Goal: Task Accomplishment & Management: Use online tool/utility

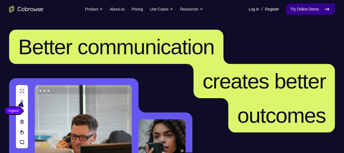
drag, startPoint x: 0, startPoint y: 0, endPoint x: 310, endPoint y: 7, distance: 310.0
click at [310, 7] on link "Try Online Demo" at bounding box center [310, 8] width 49 height 11
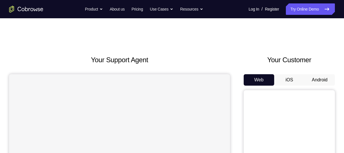
click at [315, 82] on button "Android" at bounding box center [319, 79] width 30 height 11
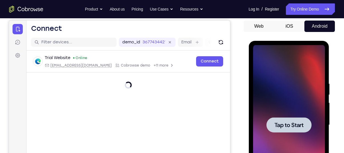
click at [299, 122] on span "Tap to Start" at bounding box center [288, 125] width 29 height 6
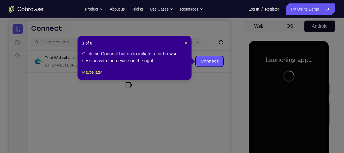
click at [182, 39] on div "1 of 8 × Click the Connect button to initiate a co-browse session with the devi…" at bounding box center [134, 58] width 114 height 44
click at [186, 41] on span "×" at bounding box center [186, 43] width 2 height 5
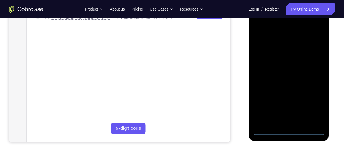
scroll to position [124, 0]
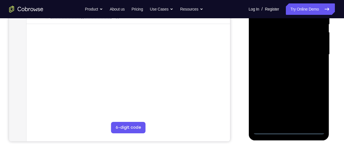
click at [291, 131] on div at bounding box center [289, 55] width 72 height 160
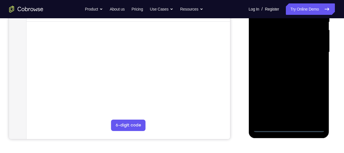
scroll to position [126, 0]
click at [307, 103] on div at bounding box center [289, 52] width 72 height 160
click at [311, 103] on div at bounding box center [289, 52] width 72 height 160
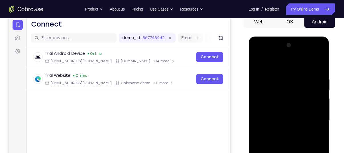
scroll to position [58, 0]
click at [265, 68] on div at bounding box center [289, 121] width 72 height 160
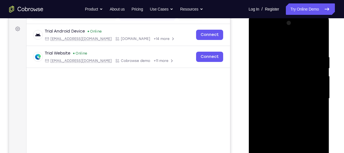
scroll to position [80, 0]
click at [311, 98] on div at bounding box center [289, 98] width 72 height 160
click at [281, 108] on div at bounding box center [289, 98] width 72 height 160
click at [265, 95] on div at bounding box center [289, 98] width 72 height 160
click at [263, 84] on div at bounding box center [289, 98] width 72 height 160
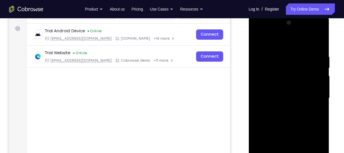
click at [271, 95] on div at bounding box center [289, 98] width 72 height 160
click at [287, 110] on div at bounding box center [289, 98] width 72 height 160
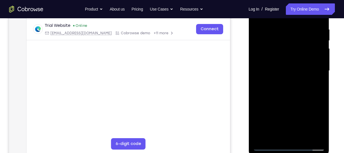
scroll to position [90, 0]
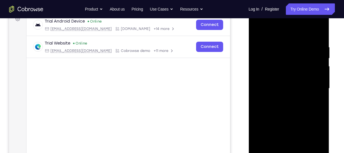
click at [290, 107] on div at bounding box center [289, 89] width 72 height 160
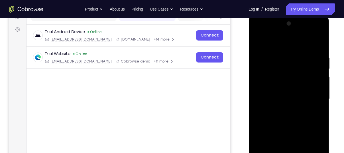
scroll to position [104, 0]
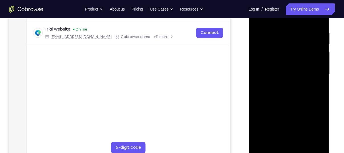
drag, startPoint x: 284, startPoint y: 96, endPoint x: 267, endPoint y: 96, distance: 16.8
click at [267, 96] on div at bounding box center [289, 75] width 72 height 160
click at [284, 86] on div at bounding box center [289, 75] width 72 height 160
click at [294, 67] on div at bounding box center [289, 75] width 72 height 160
click at [264, 52] on div at bounding box center [289, 75] width 72 height 160
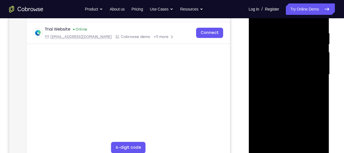
click at [321, 64] on div at bounding box center [289, 75] width 72 height 160
click at [317, 64] on div at bounding box center [289, 75] width 72 height 160
click at [266, 65] on div at bounding box center [289, 75] width 72 height 160
click at [276, 73] on div at bounding box center [289, 75] width 72 height 160
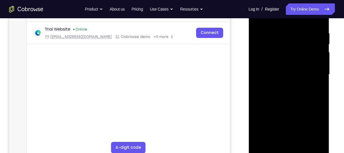
click at [287, 93] on div at bounding box center [289, 75] width 72 height 160
click at [286, 92] on div at bounding box center [289, 75] width 72 height 160
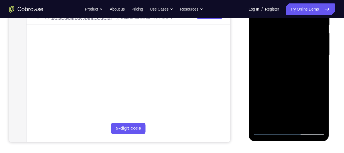
scroll to position [124, 0]
click at [286, 83] on div at bounding box center [289, 55] width 72 height 160
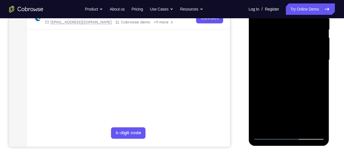
scroll to position [118, 0]
drag, startPoint x: 280, startPoint y: 99, endPoint x: 286, endPoint y: 68, distance: 32.3
click at [286, 68] on div at bounding box center [289, 60] width 72 height 160
drag, startPoint x: 295, startPoint y: 63, endPoint x: 291, endPoint y: 111, distance: 48.5
click at [291, 111] on div at bounding box center [289, 60] width 72 height 160
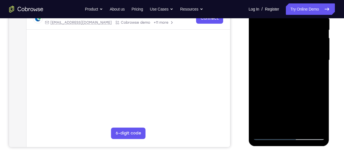
click at [280, 22] on div at bounding box center [289, 60] width 72 height 160
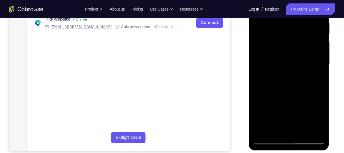
scroll to position [114, 0]
click at [316, 72] on div at bounding box center [289, 64] width 72 height 160
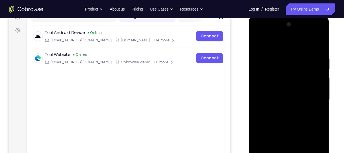
scroll to position [76, 0]
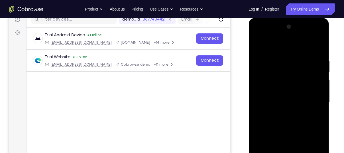
click at [318, 46] on div at bounding box center [289, 102] width 72 height 160
drag, startPoint x: 316, startPoint y: 56, endPoint x: 271, endPoint y: 65, distance: 44.9
click at [271, 65] on div at bounding box center [289, 102] width 72 height 160
click at [320, 45] on div at bounding box center [289, 102] width 72 height 160
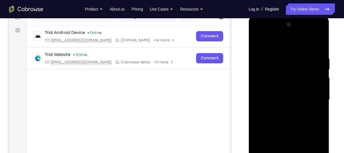
click at [258, 43] on div at bounding box center [289, 100] width 72 height 160
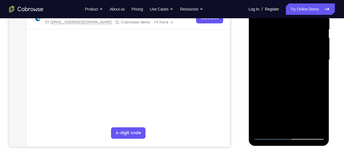
scroll to position [119, 0]
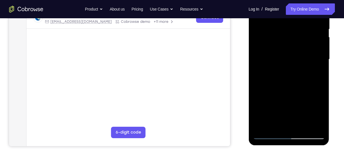
drag, startPoint x: 293, startPoint y: 86, endPoint x: 298, endPoint y: 39, distance: 47.0
click at [298, 39] on div at bounding box center [289, 59] width 72 height 160
drag, startPoint x: 287, startPoint y: 91, endPoint x: 295, endPoint y: 32, distance: 60.0
click at [295, 32] on div at bounding box center [289, 59] width 72 height 160
drag, startPoint x: 297, startPoint y: 104, endPoint x: 311, endPoint y: 32, distance: 73.7
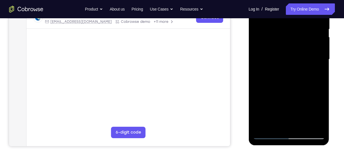
click at [311, 32] on div at bounding box center [289, 59] width 72 height 160
drag, startPoint x: 284, startPoint y: 84, endPoint x: 295, endPoint y: 34, distance: 50.9
click at [295, 34] on div at bounding box center [289, 59] width 72 height 160
drag, startPoint x: 286, startPoint y: 73, endPoint x: 305, endPoint y: 1, distance: 75.1
click at [305, 1] on div at bounding box center [289, 59] width 72 height 160
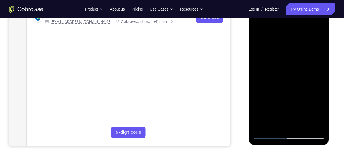
drag, startPoint x: 288, startPoint y: 71, endPoint x: 296, endPoint y: 1, distance: 70.2
click at [296, 1] on div at bounding box center [289, 59] width 72 height 160
drag, startPoint x: 283, startPoint y: 66, endPoint x: 302, endPoint y: 1, distance: 67.8
click at [302, 1] on div at bounding box center [289, 59] width 72 height 160
drag, startPoint x: 283, startPoint y: 101, endPoint x: 299, endPoint y: 41, distance: 62.1
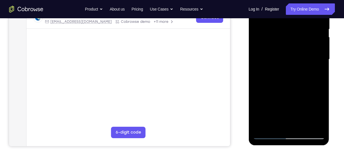
click at [299, 41] on div at bounding box center [289, 59] width 72 height 160
drag, startPoint x: 295, startPoint y: 101, endPoint x: 302, endPoint y: 18, distance: 82.6
click at [302, 18] on div at bounding box center [289, 59] width 72 height 160
drag, startPoint x: 291, startPoint y: 85, endPoint x: 309, endPoint y: 1, distance: 86.5
click at [309, 1] on div at bounding box center [289, 59] width 72 height 160
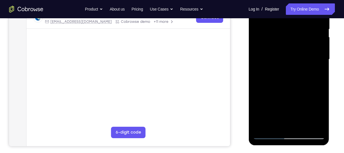
drag, startPoint x: 307, startPoint y: 103, endPoint x: 309, endPoint y: 32, distance: 71.5
click at [309, 32] on div at bounding box center [289, 59] width 72 height 160
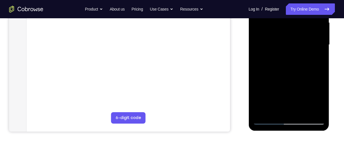
scroll to position [135, 0]
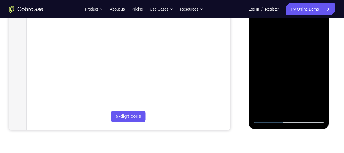
click at [320, 59] on div at bounding box center [289, 44] width 72 height 160
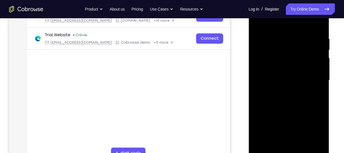
scroll to position [98, 0]
drag, startPoint x: 298, startPoint y: 111, endPoint x: 314, endPoint y: 28, distance: 85.4
click at [314, 28] on div at bounding box center [289, 81] width 72 height 160
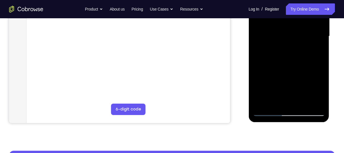
scroll to position [142, 0]
drag, startPoint x: 293, startPoint y: 86, endPoint x: 297, endPoint y: 22, distance: 63.9
click at [297, 22] on div at bounding box center [289, 36] width 72 height 160
drag, startPoint x: 289, startPoint y: 80, endPoint x: 302, endPoint y: 13, distance: 68.2
click at [302, 13] on div at bounding box center [289, 36] width 72 height 160
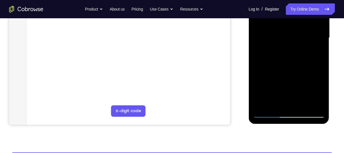
scroll to position [141, 0]
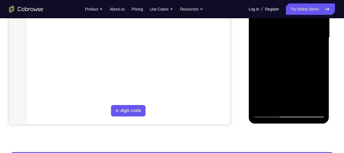
drag, startPoint x: 283, startPoint y: 87, endPoint x: 303, endPoint y: 26, distance: 64.2
click at [303, 26] on div at bounding box center [289, 38] width 72 height 160
drag, startPoint x: 277, startPoint y: 75, endPoint x: 293, endPoint y: 19, distance: 58.1
click at [293, 19] on div at bounding box center [289, 38] width 72 height 160
drag, startPoint x: 286, startPoint y: 81, endPoint x: 288, endPoint y: 19, distance: 62.2
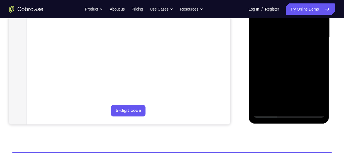
click at [288, 19] on div at bounding box center [289, 38] width 72 height 160
drag, startPoint x: 284, startPoint y: 79, endPoint x: 295, endPoint y: 10, distance: 69.8
click at [295, 10] on div at bounding box center [289, 38] width 72 height 160
drag, startPoint x: 286, startPoint y: 76, endPoint x: 290, endPoint y: 58, distance: 17.8
click at [290, 58] on div at bounding box center [289, 38] width 72 height 160
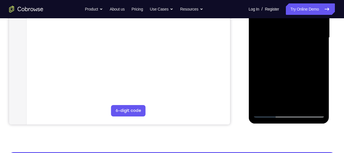
drag, startPoint x: 289, startPoint y: 79, endPoint x: 292, endPoint y: 20, distance: 58.8
click at [292, 20] on div at bounding box center [289, 38] width 72 height 160
drag, startPoint x: 291, startPoint y: 68, endPoint x: 316, endPoint y: 1, distance: 71.4
click at [316, 1] on div at bounding box center [289, 38] width 72 height 160
drag, startPoint x: 299, startPoint y: 72, endPoint x: 314, endPoint y: 1, distance: 72.9
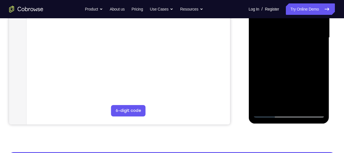
click at [314, 1] on div at bounding box center [289, 38] width 72 height 160
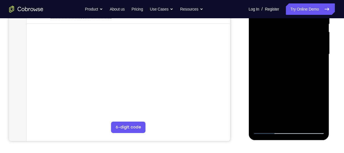
scroll to position [124, 0]
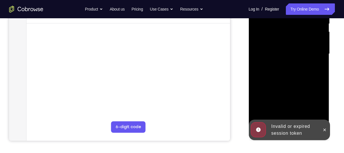
drag, startPoint x: 287, startPoint y: 95, endPoint x: 294, endPoint y: 39, distance: 56.9
click at [294, 39] on div at bounding box center [289, 54] width 72 height 160
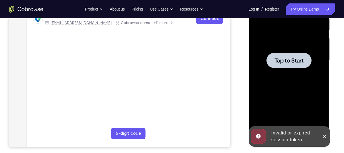
scroll to position [116, 0]
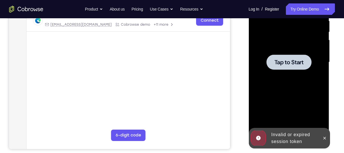
click at [292, 57] on div at bounding box center [288, 61] width 45 height 15
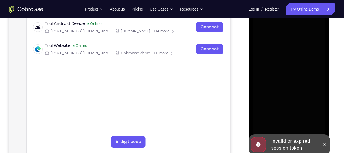
scroll to position [110, 0]
click at [285, 88] on div at bounding box center [289, 69] width 72 height 160
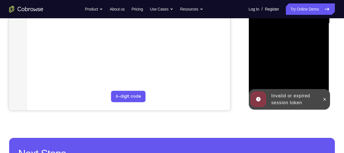
scroll to position [161, 0]
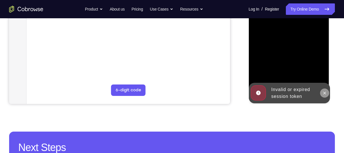
click at [321, 91] on button at bounding box center [324, 92] width 9 height 9
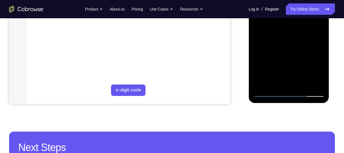
click at [290, 92] on div at bounding box center [289, 17] width 72 height 160
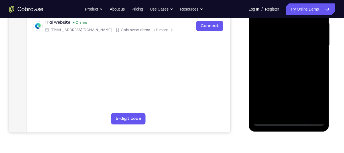
scroll to position [133, 0]
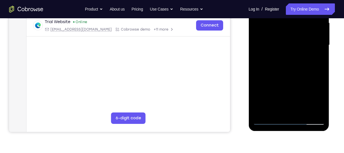
click at [314, 96] on div at bounding box center [289, 45] width 72 height 160
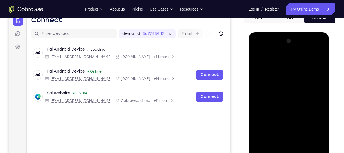
scroll to position [62, 0]
click at [265, 61] on div at bounding box center [289, 116] width 72 height 160
click at [316, 111] on div at bounding box center [289, 116] width 72 height 160
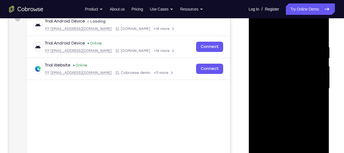
click at [283, 100] on div at bounding box center [289, 89] width 72 height 160
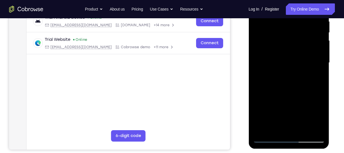
scroll to position [116, 0]
click at [275, 52] on div at bounding box center [289, 63] width 72 height 160
click at [276, 58] on div at bounding box center [289, 63] width 72 height 160
click at [283, 73] on div at bounding box center [289, 63] width 72 height 160
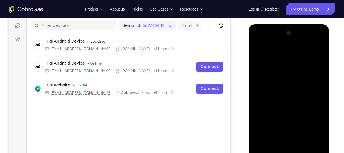
scroll to position [70, 0]
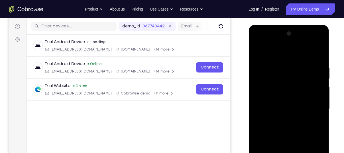
click at [288, 96] on div at bounding box center [289, 109] width 72 height 160
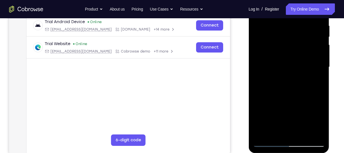
scroll to position [79, 0]
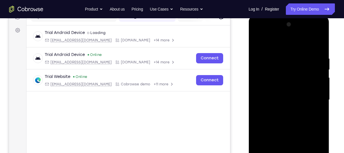
drag, startPoint x: 289, startPoint y: 105, endPoint x: 293, endPoint y: 54, distance: 50.5
click at [293, 54] on div at bounding box center [289, 100] width 72 height 160
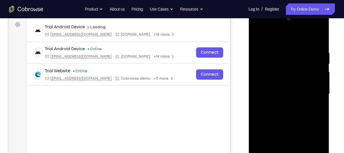
scroll to position [85, 0]
drag, startPoint x: 268, startPoint y: 87, endPoint x: 292, endPoint y: 9, distance: 81.4
click at [292, 10] on div at bounding box center [288, 95] width 81 height 170
drag, startPoint x: 287, startPoint y: 85, endPoint x: 285, endPoint y: 1, distance: 83.8
click at [285, 10] on html "Online web based iOS Simulators and Android Emulators. Run iPhone, iPad, Mobile…" at bounding box center [288, 95] width 81 height 171
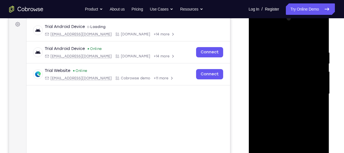
drag, startPoint x: 287, startPoint y: 104, endPoint x: 292, endPoint y: 23, distance: 80.8
click at [292, 23] on div at bounding box center [289, 94] width 72 height 160
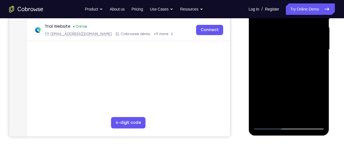
scroll to position [130, 0]
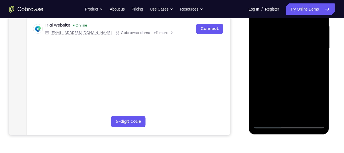
drag, startPoint x: 300, startPoint y: 98, endPoint x: 299, endPoint y: 4, distance: 93.7
click at [299, 4] on div at bounding box center [289, 49] width 72 height 160
drag, startPoint x: 297, startPoint y: 87, endPoint x: 301, endPoint y: 1, distance: 85.6
click at [301, 1] on div at bounding box center [289, 49] width 72 height 160
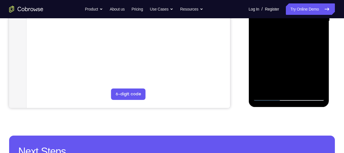
scroll to position [158, 0]
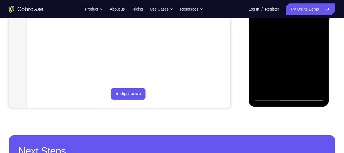
click at [303, 86] on div at bounding box center [289, 21] width 72 height 160
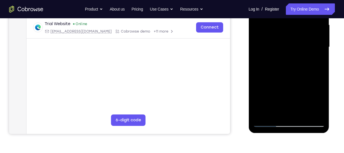
scroll to position [139, 0]
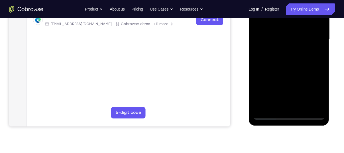
click at [265, 93] on div at bounding box center [289, 40] width 72 height 160
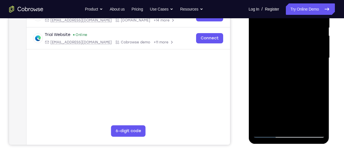
scroll to position [120, 0]
drag, startPoint x: 282, startPoint y: 93, endPoint x: 275, endPoint y: 37, distance: 55.7
click at [275, 37] on div at bounding box center [289, 58] width 72 height 160
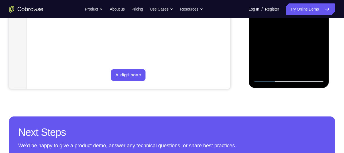
scroll to position [177, 0]
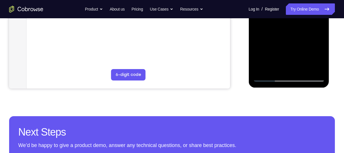
click at [261, 70] on div at bounding box center [289, 2] width 72 height 160
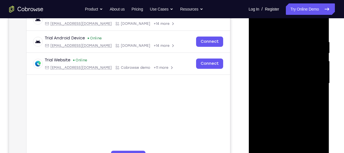
scroll to position [95, 0]
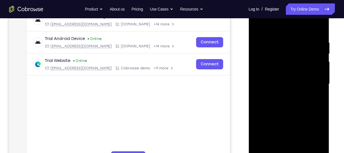
click at [280, 42] on div at bounding box center [289, 84] width 72 height 160
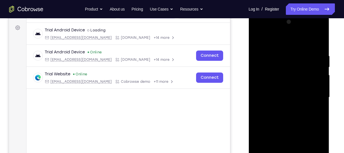
scroll to position [80, 0]
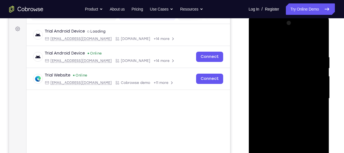
click at [317, 58] on div at bounding box center [289, 99] width 72 height 160
drag, startPoint x: 321, startPoint y: 79, endPoint x: 270, endPoint y: 85, distance: 51.2
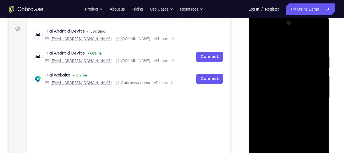
click at [270, 85] on div at bounding box center [289, 99] width 72 height 160
click at [318, 84] on div at bounding box center [289, 99] width 72 height 160
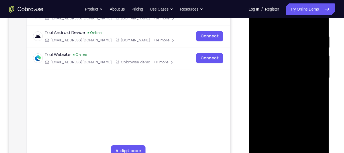
scroll to position [101, 0]
click at [318, 84] on div at bounding box center [289, 78] width 72 height 160
click at [303, 81] on div at bounding box center [289, 78] width 72 height 160
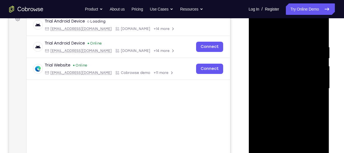
click at [317, 75] on div at bounding box center [289, 89] width 72 height 160
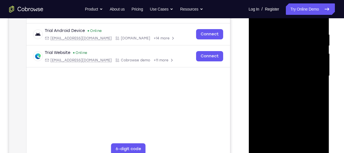
drag, startPoint x: 317, startPoint y: 62, endPoint x: 273, endPoint y: 79, distance: 47.1
click at [273, 79] on div at bounding box center [289, 76] width 72 height 160
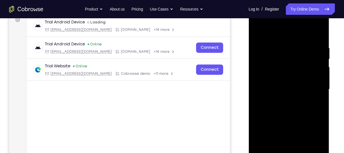
scroll to position [100, 0]
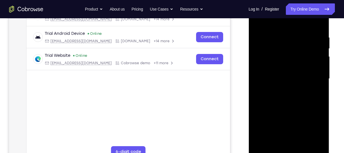
drag, startPoint x: 317, startPoint y: 40, endPoint x: 242, endPoint y: 38, distance: 75.0
click at [248, 38] on html "Online web based iOS Simulators and Android Emulators. Run iPhone, iPad, Mobile…" at bounding box center [288, 80] width 81 height 171
drag, startPoint x: 319, startPoint y: 79, endPoint x: 258, endPoint y: 77, distance: 60.7
click at [258, 77] on div at bounding box center [289, 79] width 72 height 160
drag, startPoint x: 313, startPoint y: 58, endPoint x: 246, endPoint y: 66, distance: 68.1
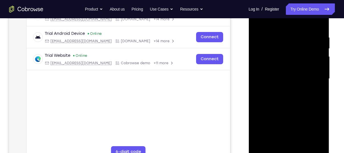
click at [248, 66] on html "Online web based iOS Simulators and Android Emulators. Run iPhone, iPad, Mobile…" at bounding box center [288, 80] width 81 height 171
click at [318, 21] on div at bounding box center [289, 79] width 72 height 160
click at [318, 25] on div at bounding box center [289, 79] width 72 height 160
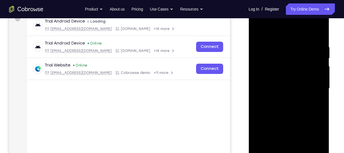
scroll to position [90, 0]
click at [318, 33] on div at bounding box center [289, 89] width 72 height 160
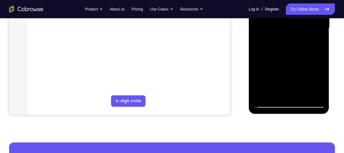
scroll to position [152, 0]
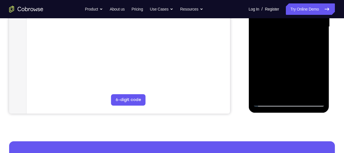
click at [268, 100] on div at bounding box center [289, 27] width 72 height 160
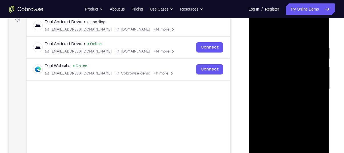
scroll to position [90, 0]
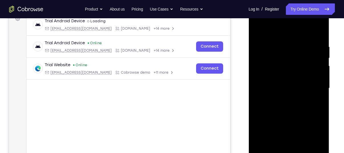
drag, startPoint x: 299, startPoint y: 45, endPoint x: 288, endPoint y: 117, distance: 73.2
click at [288, 117] on div at bounding box center [289, 88] width 72 height 160
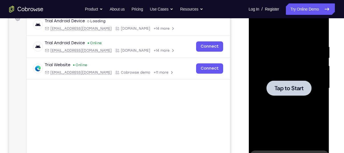
click at [286, 87] on span "Tap to Start" at bounding box center [288, 88] width 29 height 6
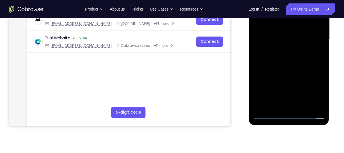
scroll to position [141, 0]
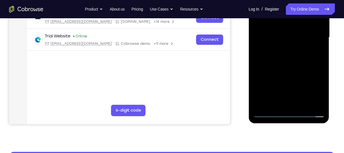
click at [292, 114] on div at bounding box center [289, 38] width 72 height 160
click at [310, 89] on div at bounding box center [289, 38] width 72 height 160
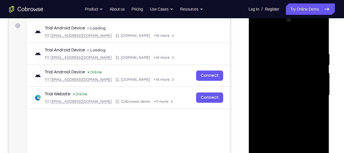
scroll to position [84, 0]
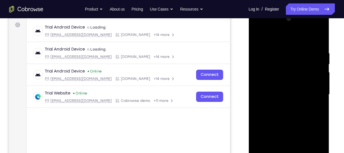
click at [262, 30] on div at bounding box center [289, 95] width 72 height 160
click at [314, 93] on div at bounding box center [289, 95] width 72 height 160
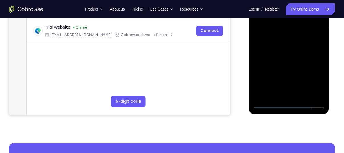
scroll to position [150, 0]
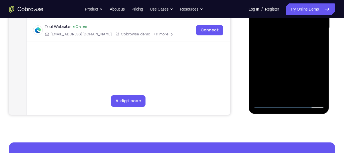
click at [296, 96] on div at bounding box center [289, 28] width 72 height 160
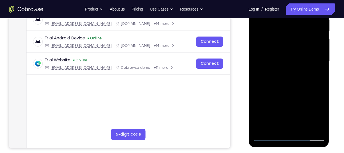
scroll to position [116, 0]
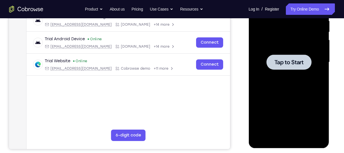
click at [276, 69] on div at bounding box center [288, 61] width 45 height 15
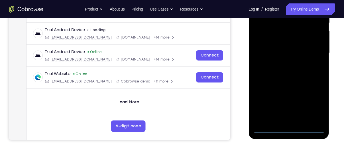
scroll to position [140, 0]
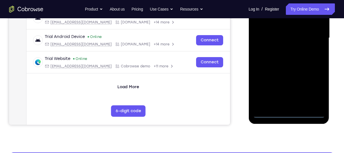
click at [289, 112] on div at bounding box center [289, 38] width 72 height 160
click at [313, 85] on div at bounding box center [289, 38] width 72 height 160
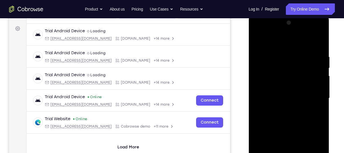
scroll to position [80, 0]
click at [271, 45] on div at bounding box center [289, 99] width 72 height 160
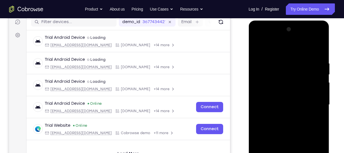
scroll to position [77, 0]
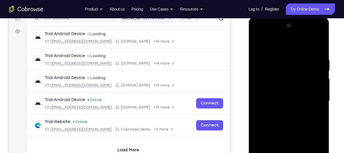
click at [310, 99] on div at bounding box center [289, 101] width 72 height 160
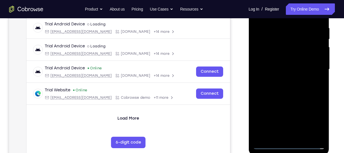
click at [283, 79] on div at bounding box center [289, 69] width 72 height 160
click at [273, 64] on div at bounding box center [289, 69] width 72 height 160
click at [270, 60] on div at bounding box center [289, 69] width 72 height 160
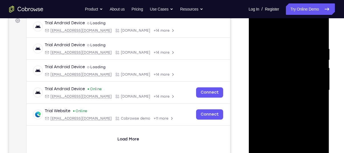
scroll to position [88, 0]
click at [273, 91] on div at bounding box center [289, 91] width 72 height 160
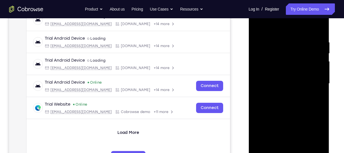
click at [279, 103] on div at bounding box center [289, 84] width 72 height 160
click at [281, 102] on div at bounding box center [289, 84] width 72 height 160
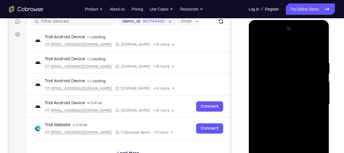
scroll to position [74, 0]
click at [284, 61] on div at bounding box center [289, 104] width 72 height 160
click at [320, 53] on div at bounding box center [289, 104] width 72 height 160
click at [285, 56] on div at bounding box center [289, 104] width 72 height 160
click at [317, 48] on div at bounding box center [289, 104] width 72 height 160
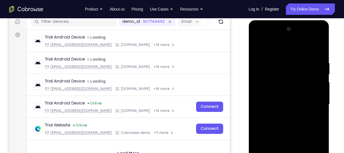
click at [295, 62] on div at bounding box center [289, 104] width 72 height 160
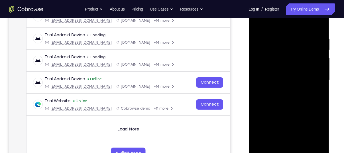
scroll to position [99, 0]
click at [318, 73] on div at bounding box center [289, 80] width 72 height 160
click at [316, 24] on div at bounding box center [289, 80] width 72 height 160
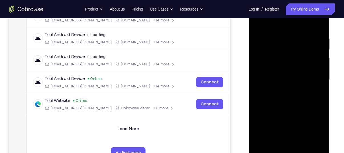
drag, startPoint x: 315, startPoint y: 42, endPoint x: 275, endPoint y: 42, distance: 40.7
click at [275, 42] on div at bounding box center [289, 80] width 72 height 160
click at [275, 35] on div at bounding box center [289, 80] width 72 height 160
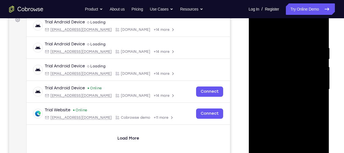
scroll to position [87, 0]
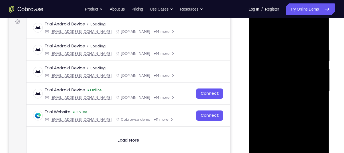
click at [319, 36] on div at bounding box center [289, 91] width 72 height 160
drag, startPoint x: 318, startPoint y: 39, endPoint x: 269, endPoint y: 40, distance: 49.0
click at [269, 40] on div at bounding box center [289, 91] width 72 height 160
drag, startPoint x: 311, startPoint y: 43, endPoint x: 255, endPoint y: 45, distance: 55.9
click at [255, 45] on div at bounding box center [289, 91] width 72 height 160
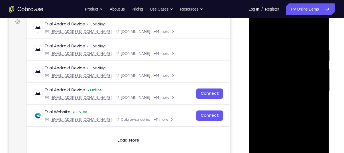
drag, startPoint x: 307, startPoint y: 47, endPoint x: 256, endPoint y: 52, distance: 51.8
click at [256, 52] on div at bounding box center [289, 91] width 72 height 160
drag, startPoint x: 308, startPoint y: 51, endPoint x: 259, endPoint y: 44, distance: 49.5
click at [259, 44] on div at bounding box center [289, 91] width 72 height 160
drag, startPoint x: 314, startPoint y: 44, endPoint x: 260, endPoint y: 45, distance: 53.9
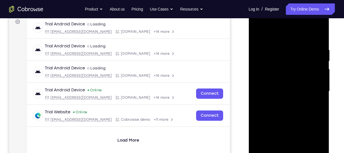
click at [260, 45] on div at bounding box center [289, 91] width 72 height 160
drag, startPoint x: 313, startPoint y: 49, endPoint x: 250, endPoint y: 48, distance: 62.4
click at [250, 48] on div at bounding box center [288, 92] width 81 height 170
drag, startPoint x: 314, startPoint y: 50, endPoint x: 260, endPoint y: 52, distance: 54.2
click at [260, 52] on div at bounding box center [289, 91] width 72 height 160
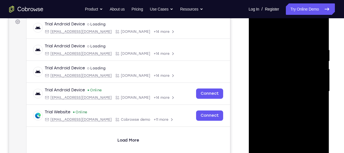
drag, startPoint x: 321, startPoint y: 53, endPoint x: 273, endPoint y: 50, distance: 48.5
click at [273, 50] on div at bounding box center [289, 91] width 72 height 160
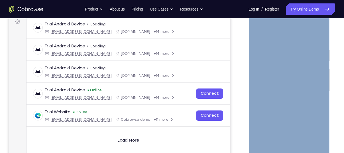
drag, startPoint x: 328, startPoint y: 51, endPoint x: 271, endPoint y: 49, distance: 57.3
click at [271, 49] on div at bounding box center [288, 92] width 81 height 170
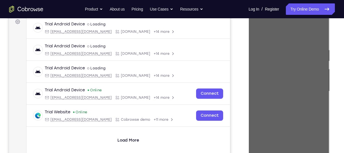
drag, startPoint x: 22, startPoint y: 42, endPoint x: 79, endPoint y: 44, distance: 56.7
click at [336, 55] on div "Your Support Agent Your Customer Web iOS Android Next Steps We’d be happy to gi…" at bounding box center [172, 119] width 344 height 376
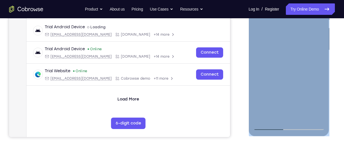
scroll to position [145, 0]
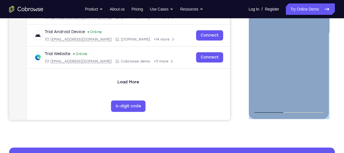
click at [256, 102] on div at bounding box center [289, 33] width 72 height 160
click at [262, 101] on div at bounding box center [289, 33] width 72 height 160
click at [302, 101] on div at bounding box center [289, 33] width 72 height 160
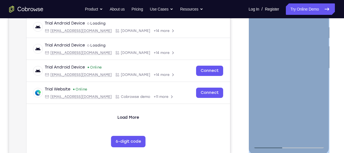
scroll to position [107, 0]
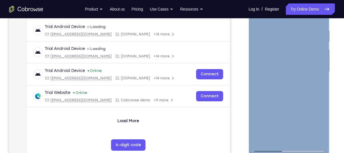
click at [288, 99] on div at bounding box center [289, 72] width 72 height 160
click at [299, 81] on div at bounding box center [289, 72] width 72 height 160
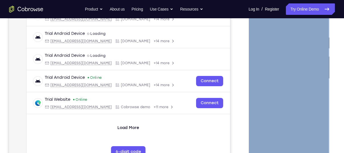
click at [322, 47] on div at bounding box center [289, 79] width 72 height 160
click at [260, 23] on div at bounding box center [289, 79] width 72 height 160
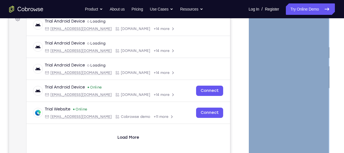
scroll to position [90, 0]
drag, startPoint x: 287, startPoint y: 91, endPoint x: 274, endPoint y: 40, distance: 53.6
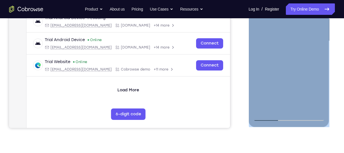
scroll to position [138, 0]
click at [263, 109] on div at bounding box center [289, 41] width 72 height 160
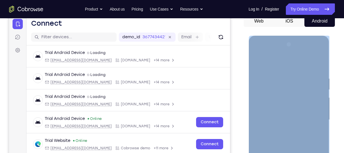
scroll to position [58, 0]
